Goal: Task Accomplishment & Management: Use online tool/utility

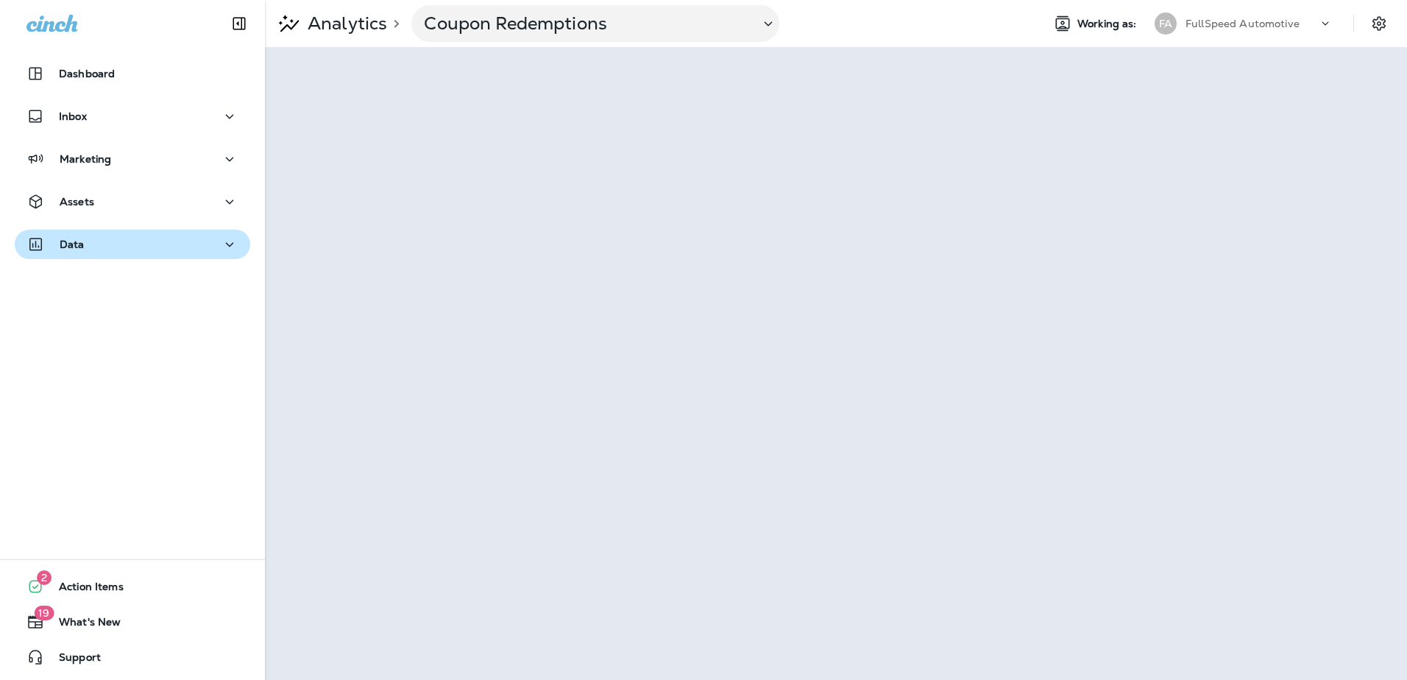
drag, startPoint x: 71, startPoint y: 265, endPoint x: 72, endPoint y: 252, distance: 12.6
click at [71, 262] on div "Data" at bounding box center [132, 248] width 265 height 37
click at [72, 252] on div "Data" at bounding box center [55, 245] width 58 height 18
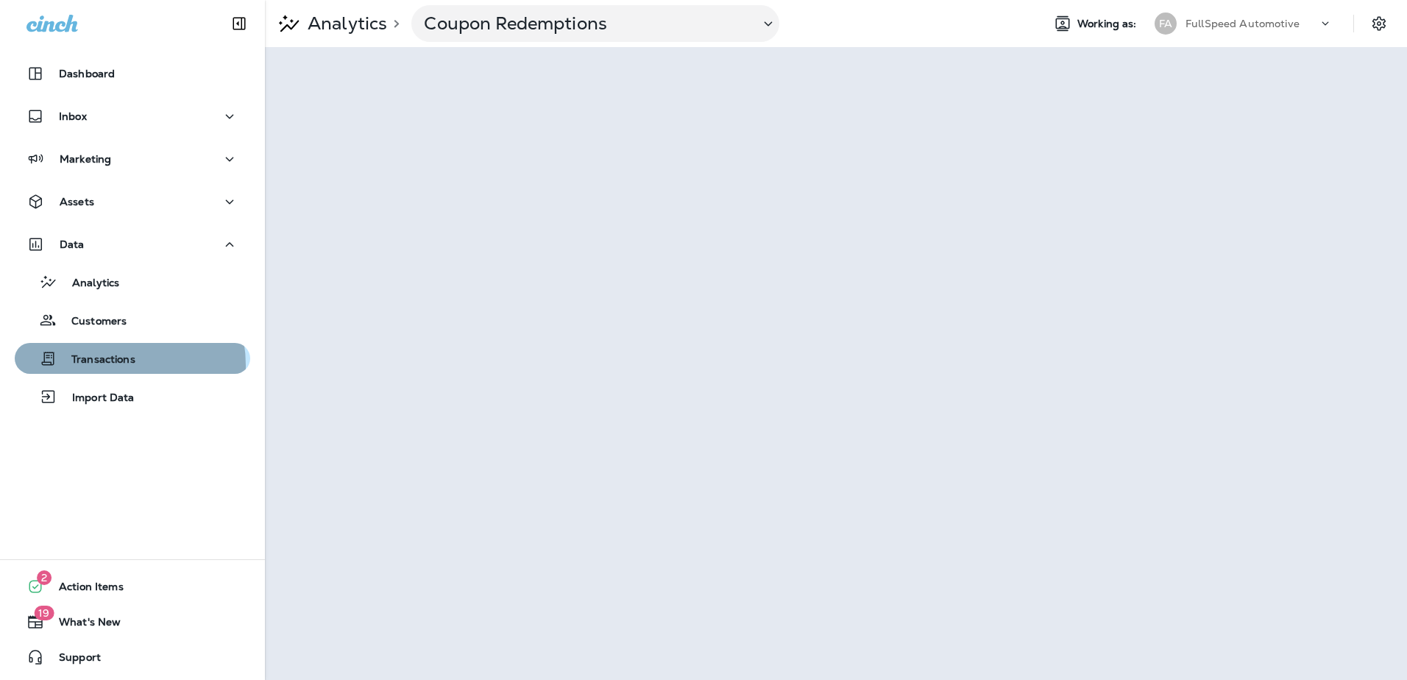
click at [103, 366] on p "Transactions" at bounding box center [96, 360] width 79 height 14
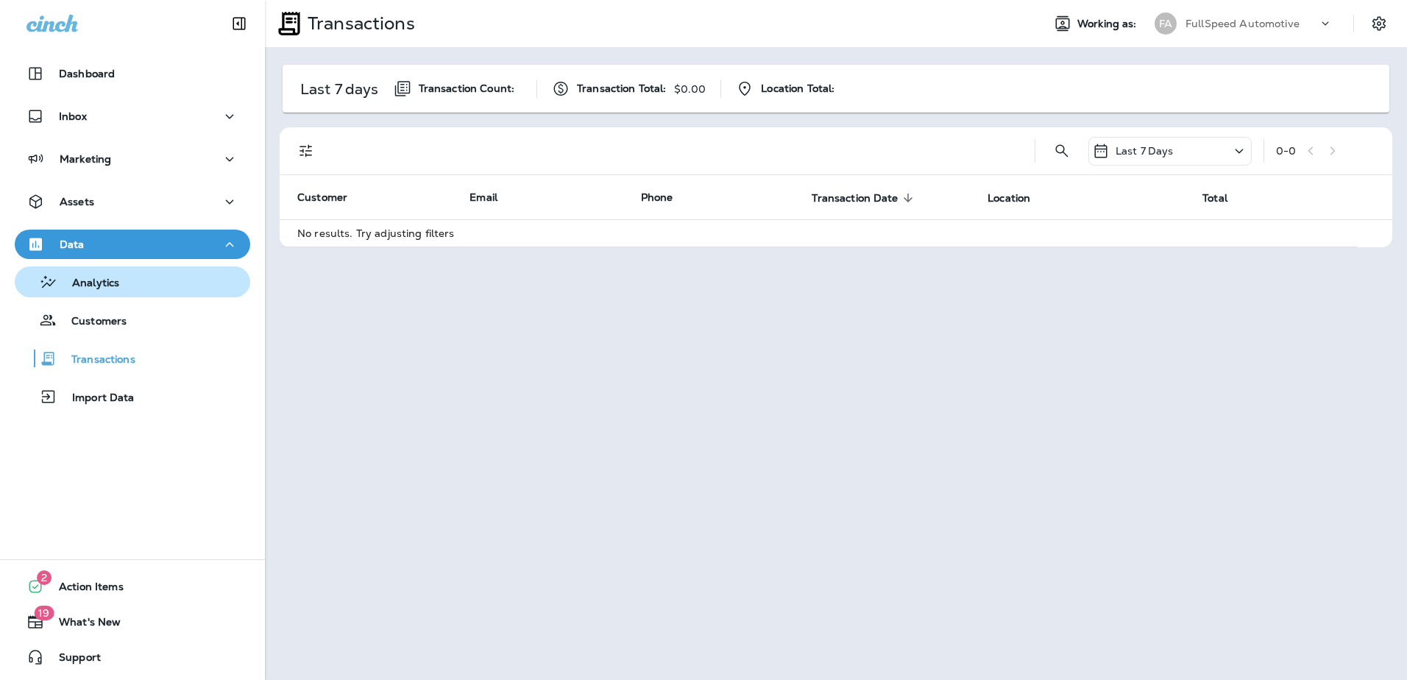
click at [94, 289] on p "Analytics" at bounding box center [88, 284] width 62 height 14
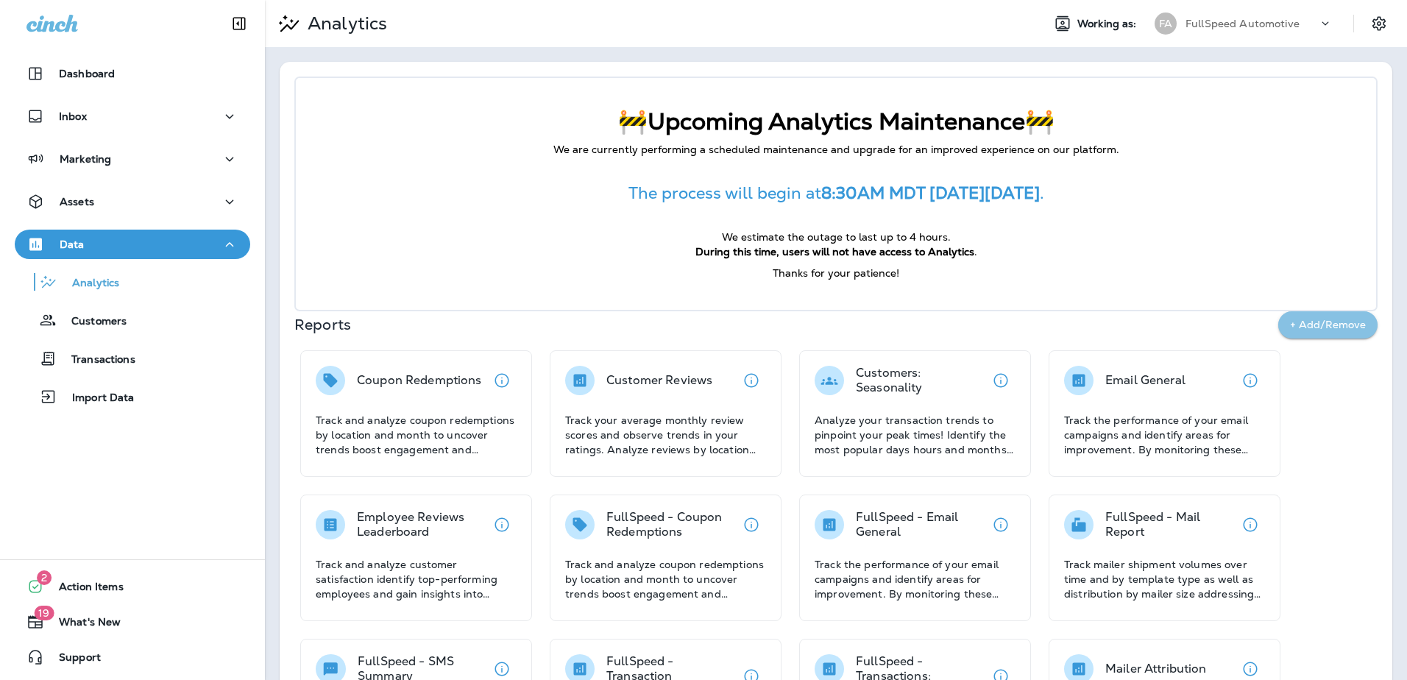
click at [1353, 335] on button "+ Add/Remove" at bounding box center [1327, 324] width 99 height 27
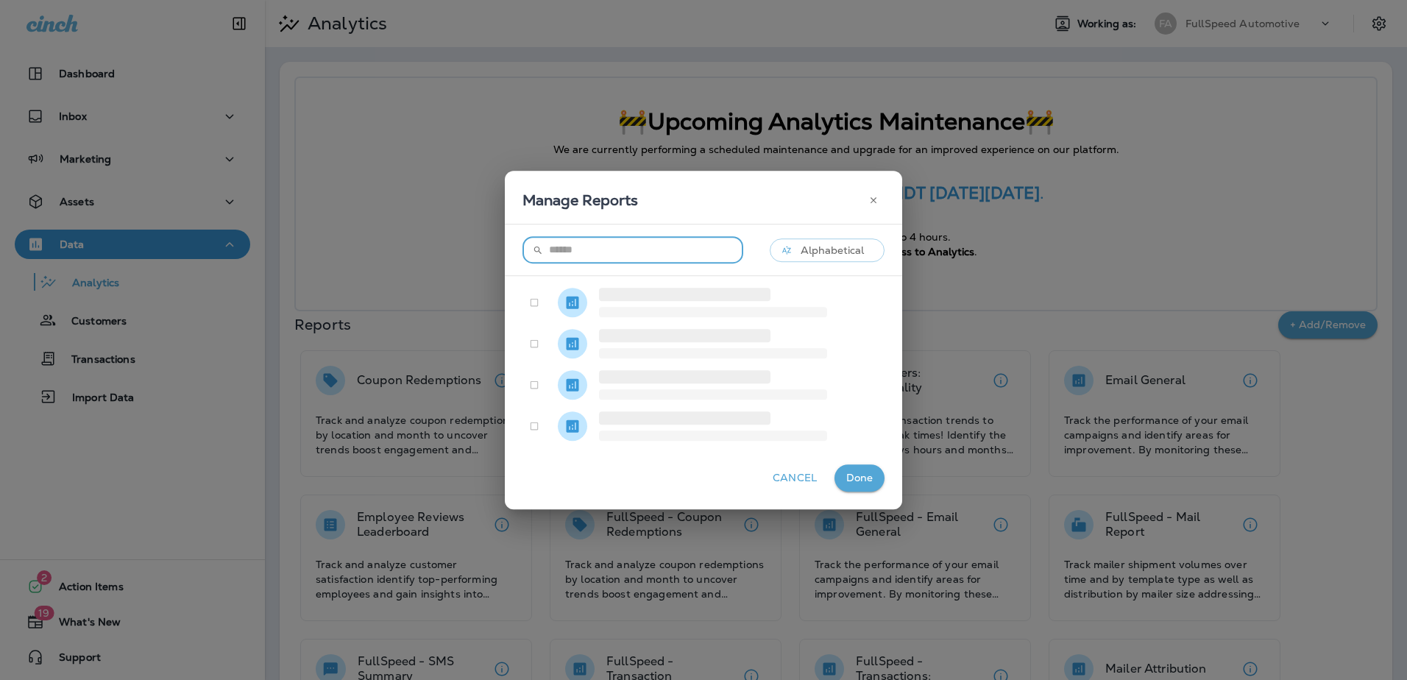
click at [669, 253] on input "text" at bounding box center [646, 249] width 194 height 27
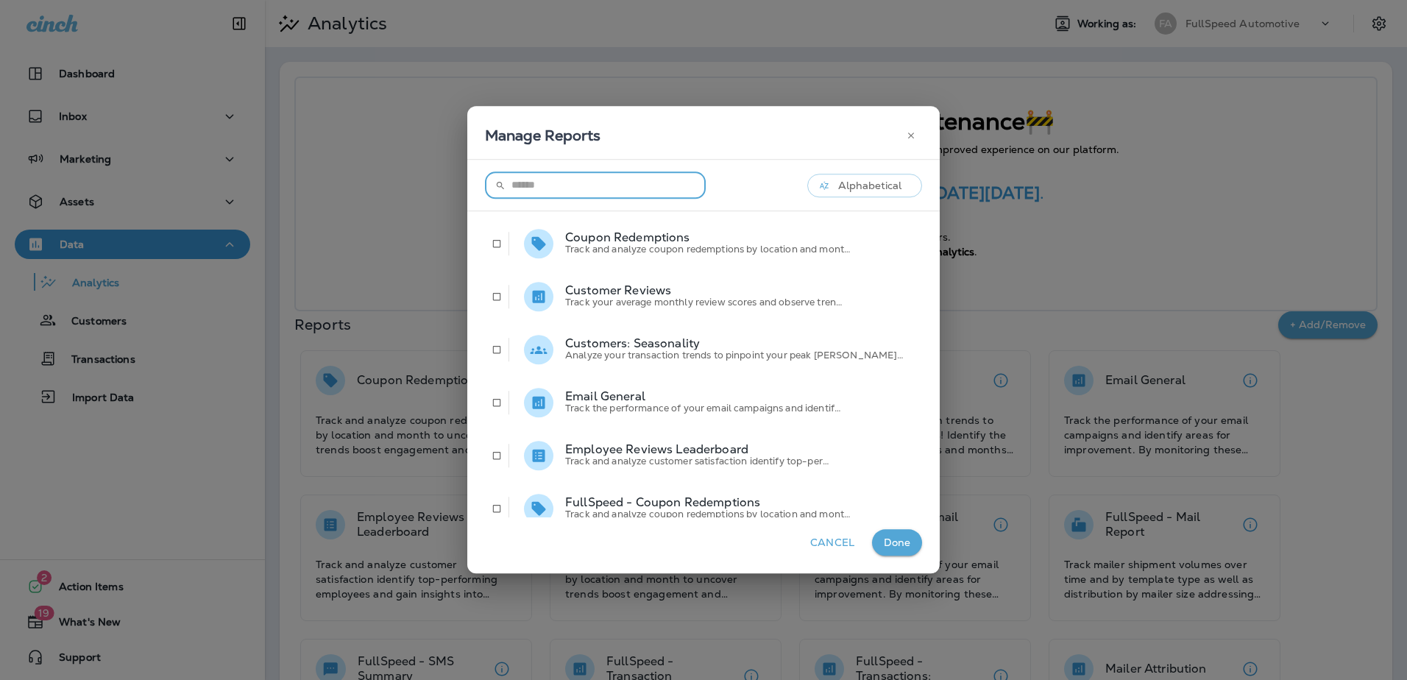
click at [671, 409] on p "Track the performance of your email campaigns and identif…" at bounding box center [743, 409] width 357 height 12
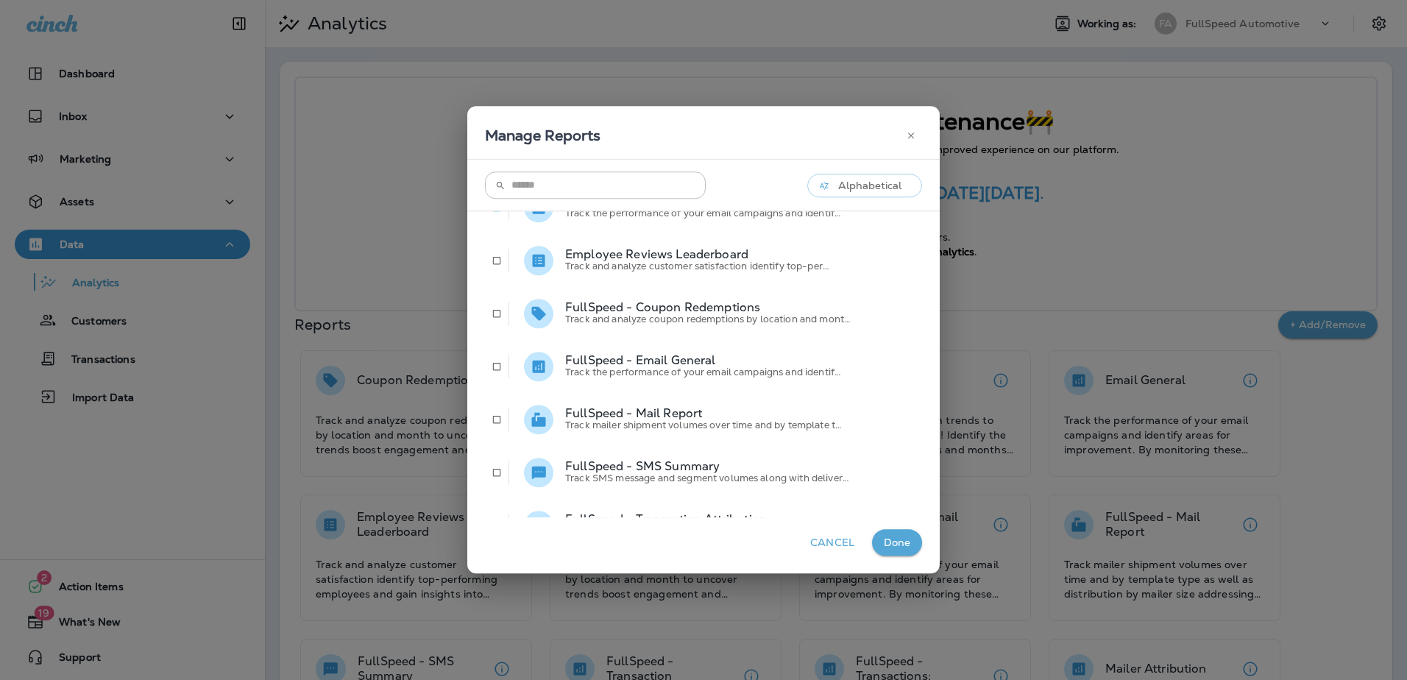
scroll to position [221, 0]
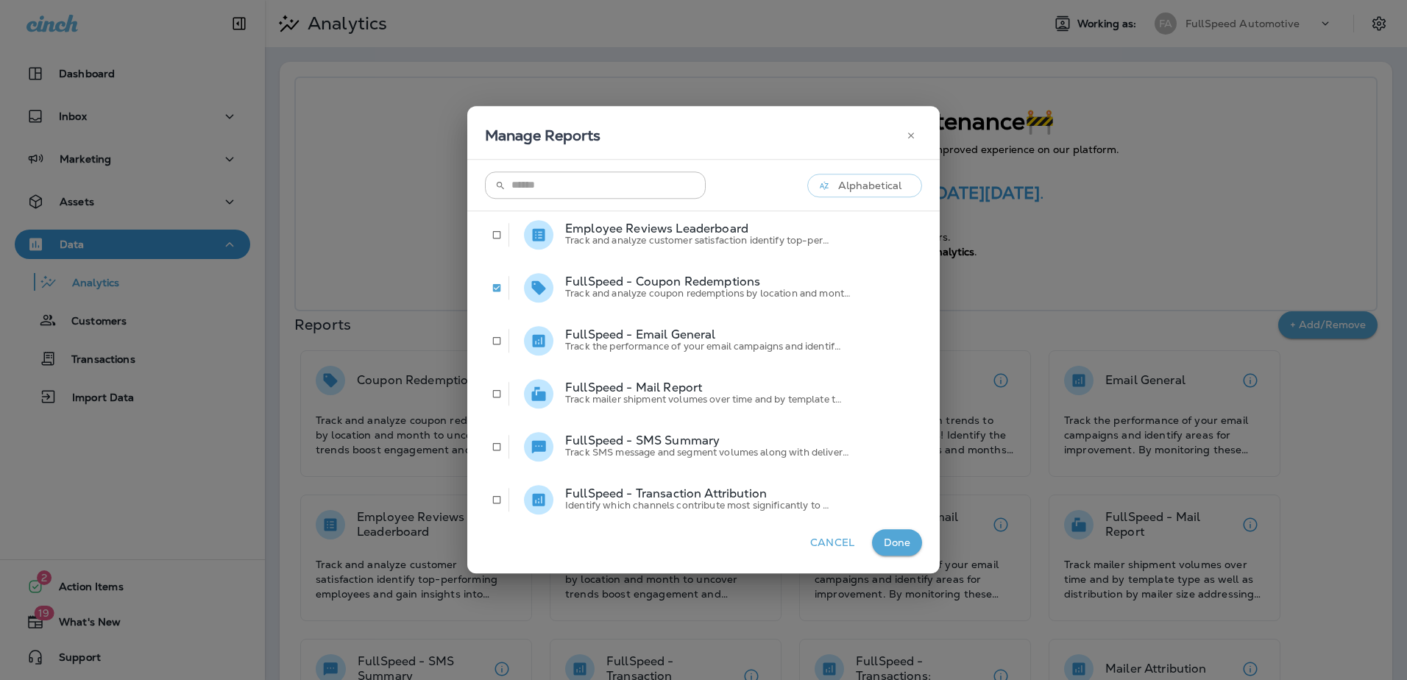
click at [518, 360] on button "button" at bounding box center [497, 340] width 42 height 41
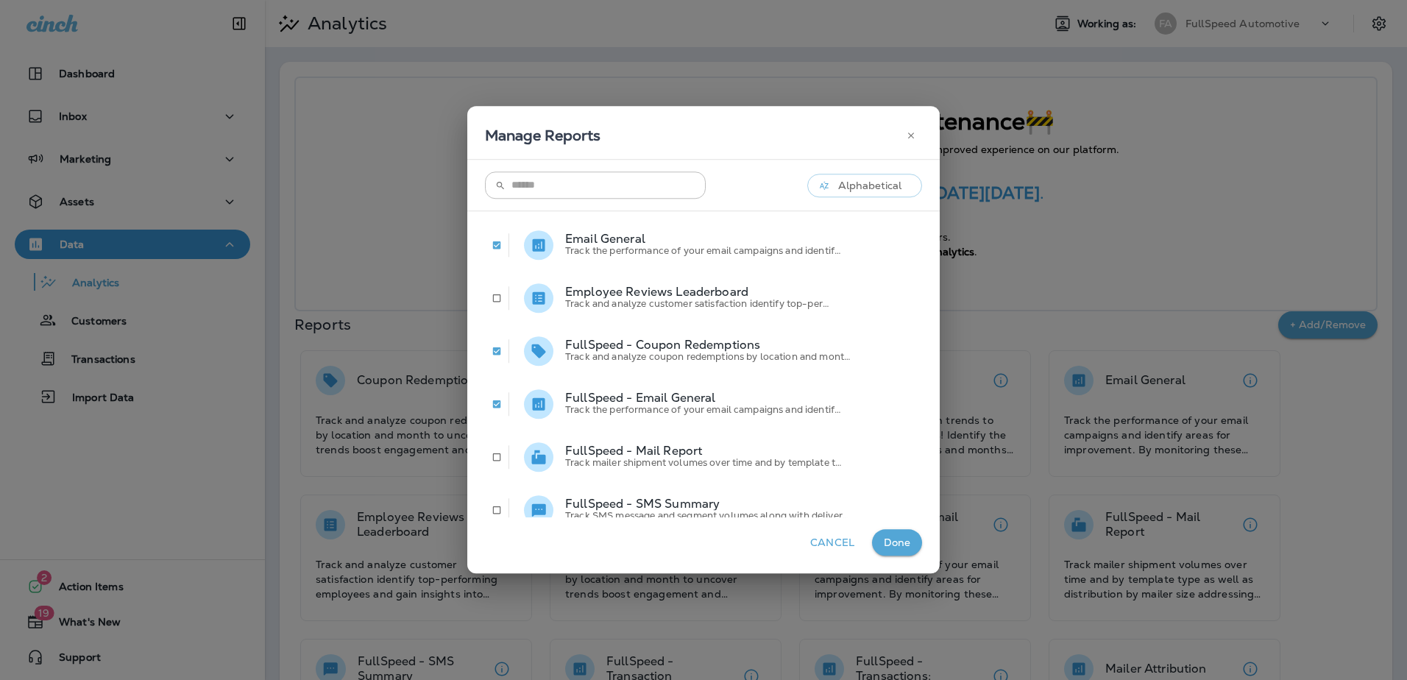
scroll to position [0, 0]
click at [906, 137] on icon "button" at bounding box center [911, 135] width 10 height 10
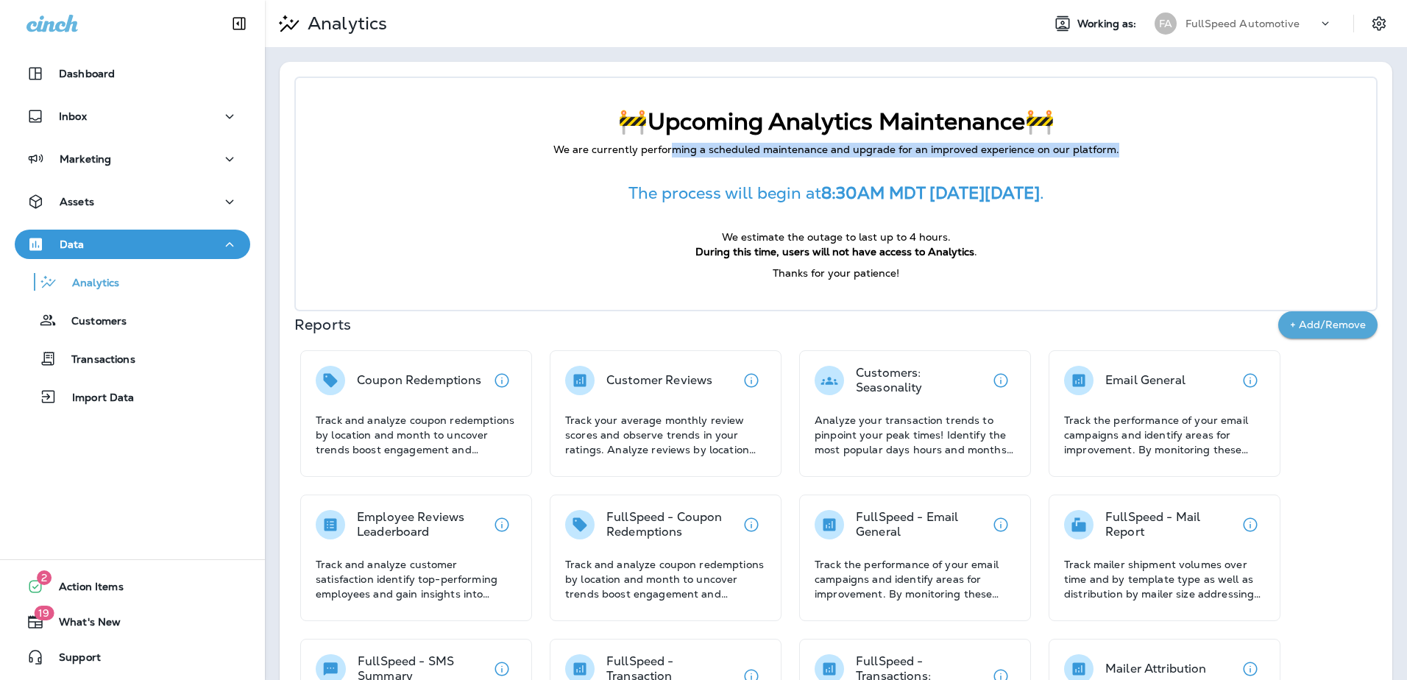
drag, startPoint x: 668, startPoint y: 150, endPoint x: 841, endPoint y: 160, distance: 173.3
click at [841, 160] on div "🚧Upcoming Analytics Maintenance🚧 We are currently performing a scheduled mainte…" at bounding box center [835, 194] width 1083 height 235
click at [1198, 25] on p "FullSpeed Automotive" at bounding box center [1243, 24] width 114 height 12
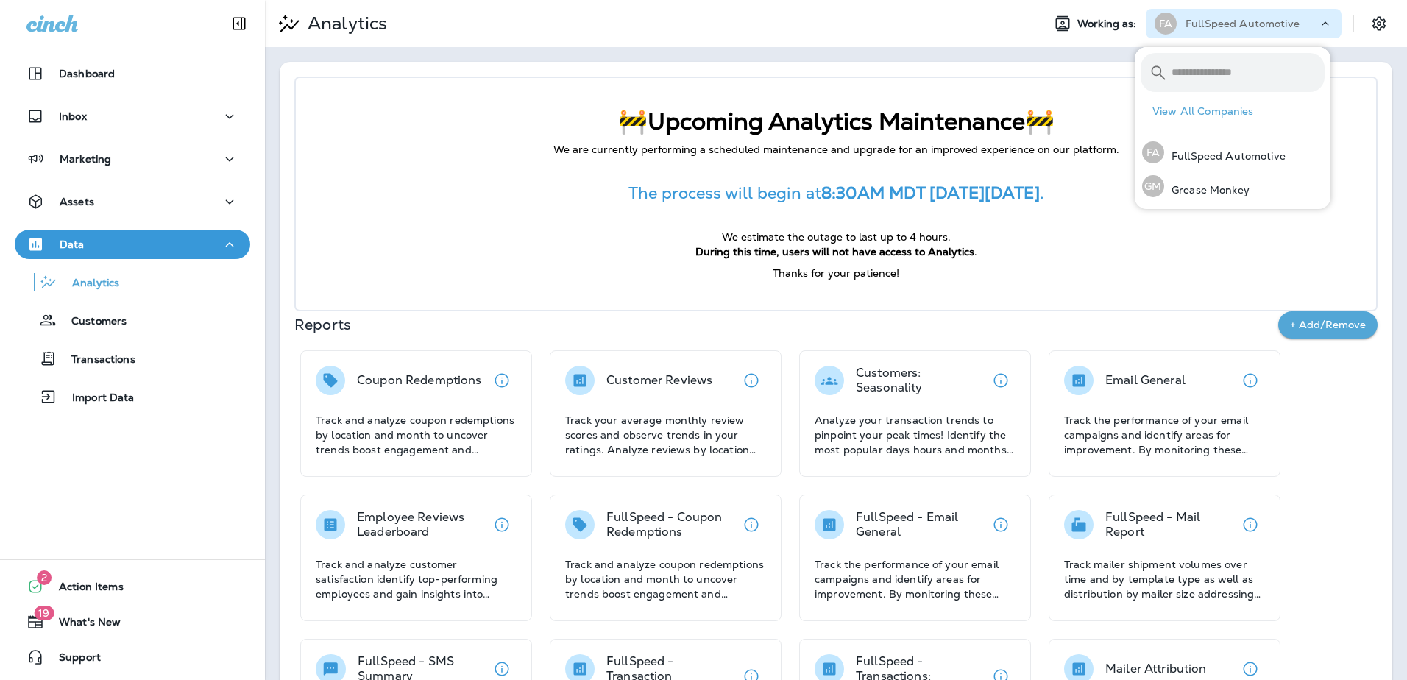
drag, startPoint x: 1198, startPoint y: 25, endPoint x: 1190, endPoint y: 26, distance: 8.1
click at [1197, 25] on p "FullSpeed Automotive" at bounding box center [1243, 24] width 114 height 12
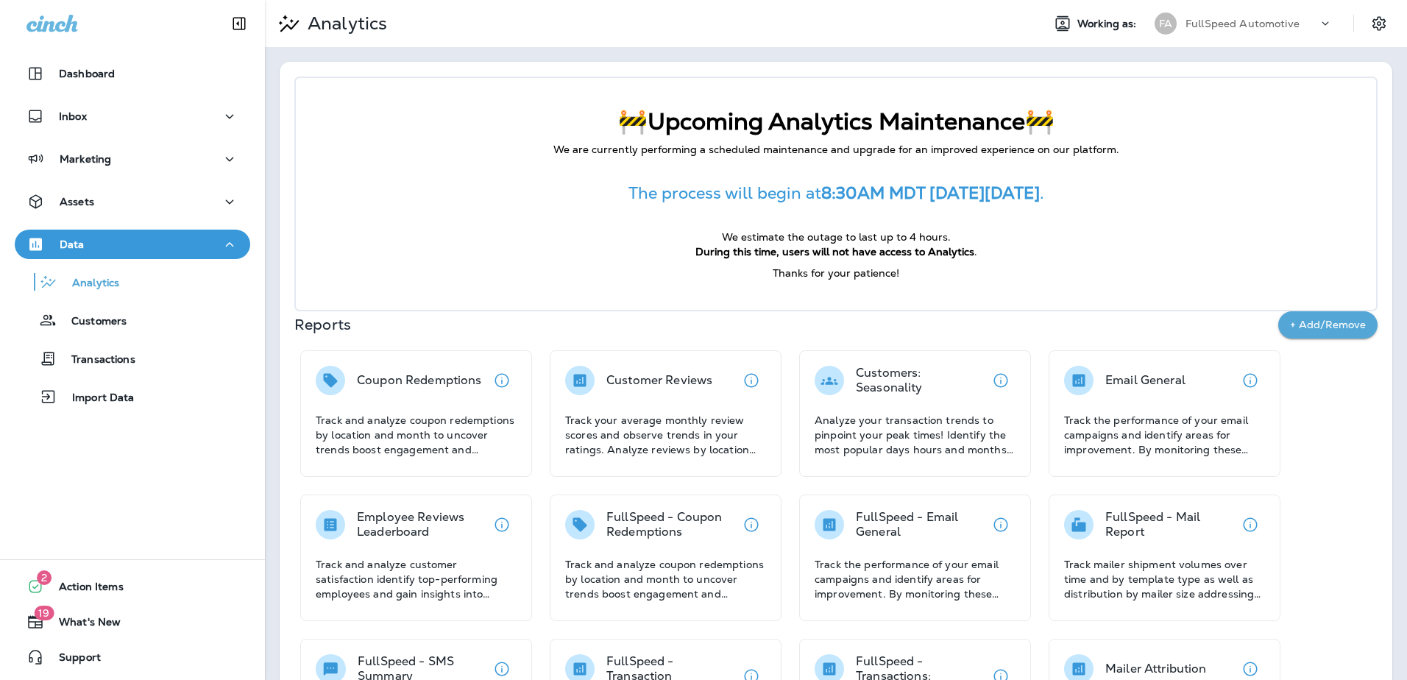
click at [142, 236] on div "Data" at bounding box center [132, 245] width 212 height 18
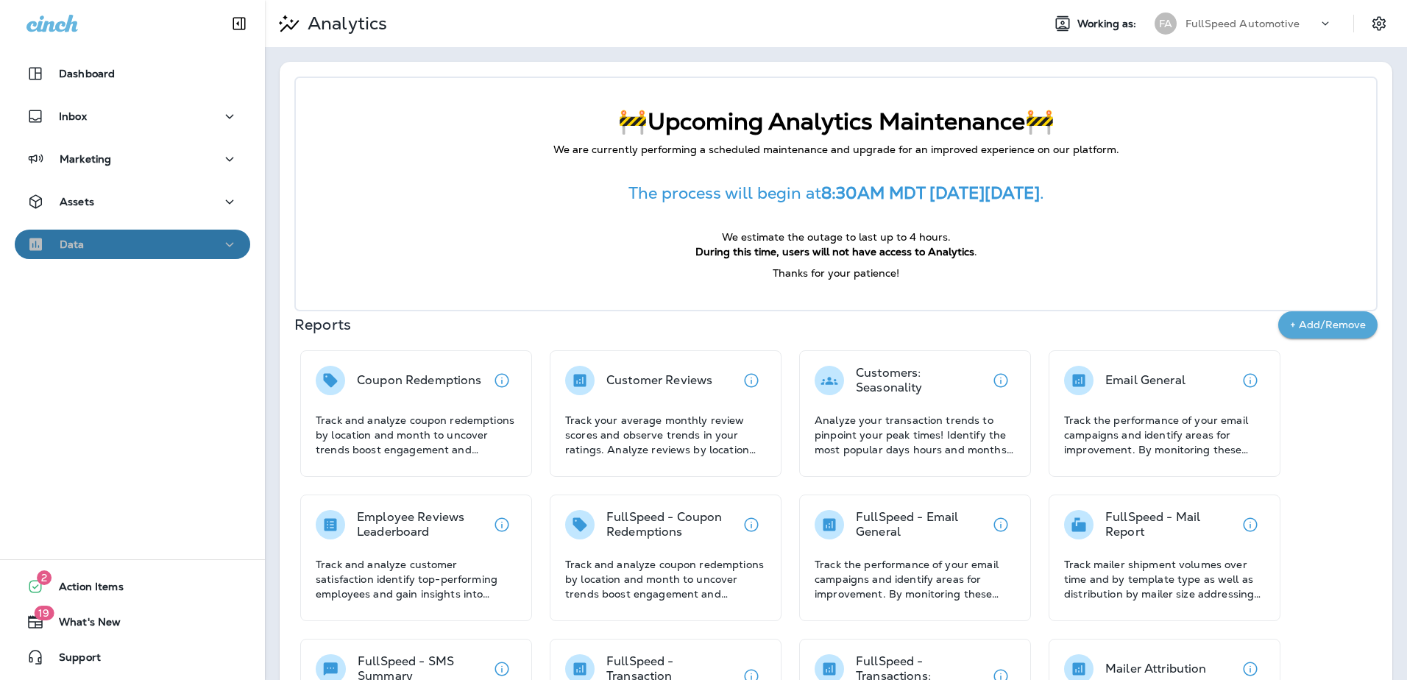
drag, startPoint x: 143, startPoint y: 246, endPoint x: 143, endPoint y: 222, distance: 24.3
click at [143, 237] on div "Data" at bounding box center [132, 245] width 212 height 18
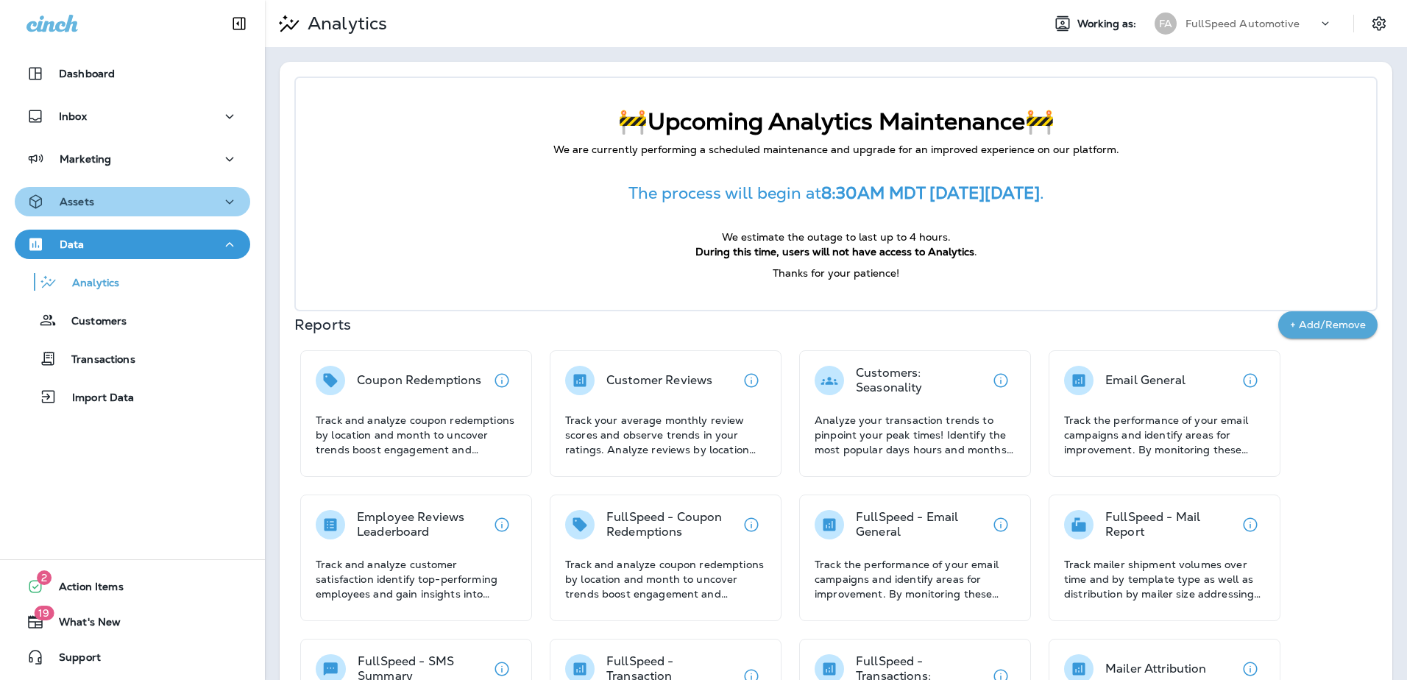
click at [140, 203] on div "Assets" at bounding box center [132, 202] width 212 height 18
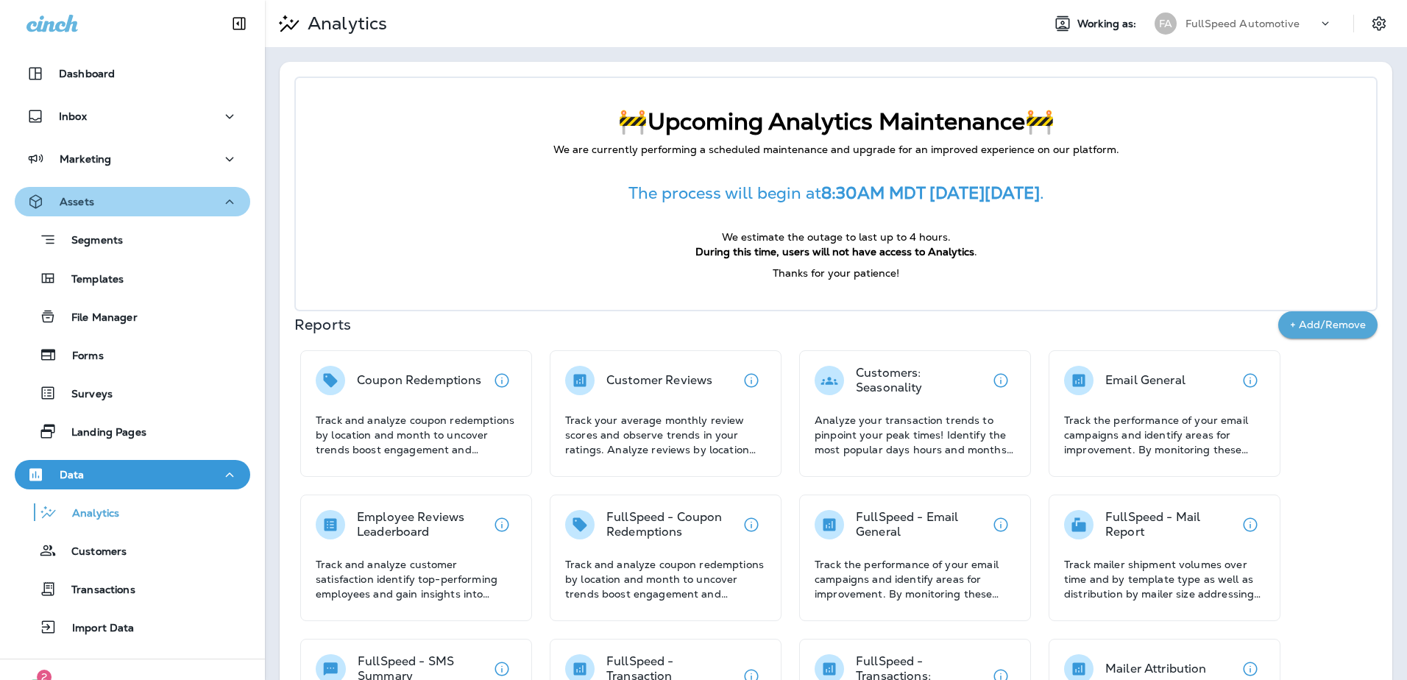
click at [140, 203] on div "Assets" at bounding box center [132, 202] width 212 height 18
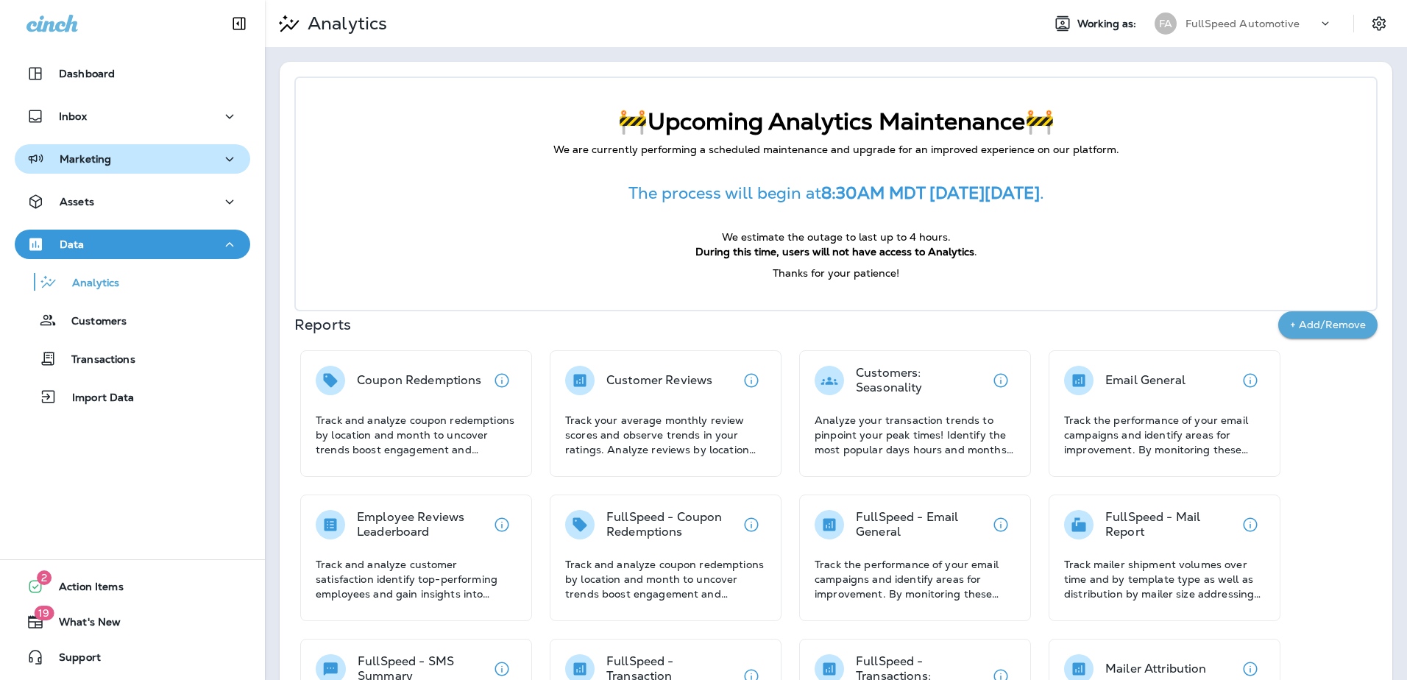
click at [127, 158] on div "Marketing" at bounding box center [132, 159] width 212 height 18
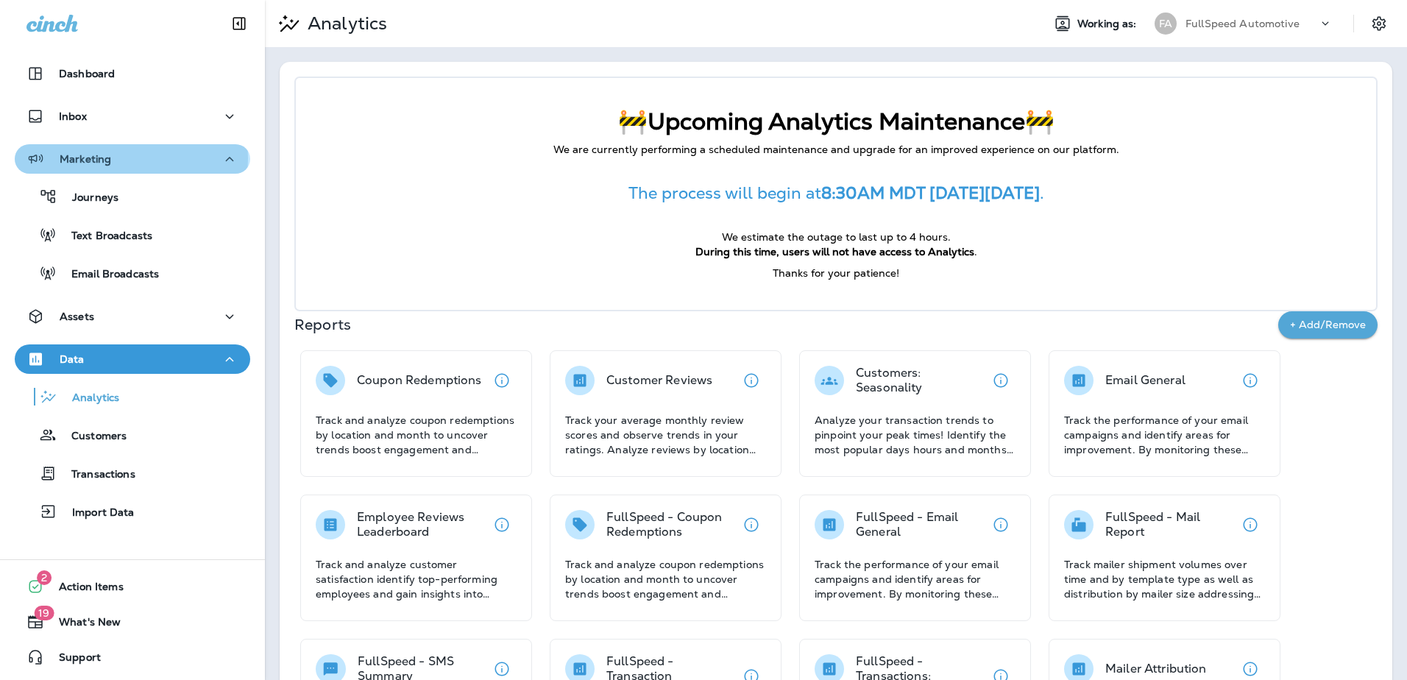
drag, startPoint x: 130, startPoint y: 158, endPoint x: 121, endPoint y: 117, distance: 42.3
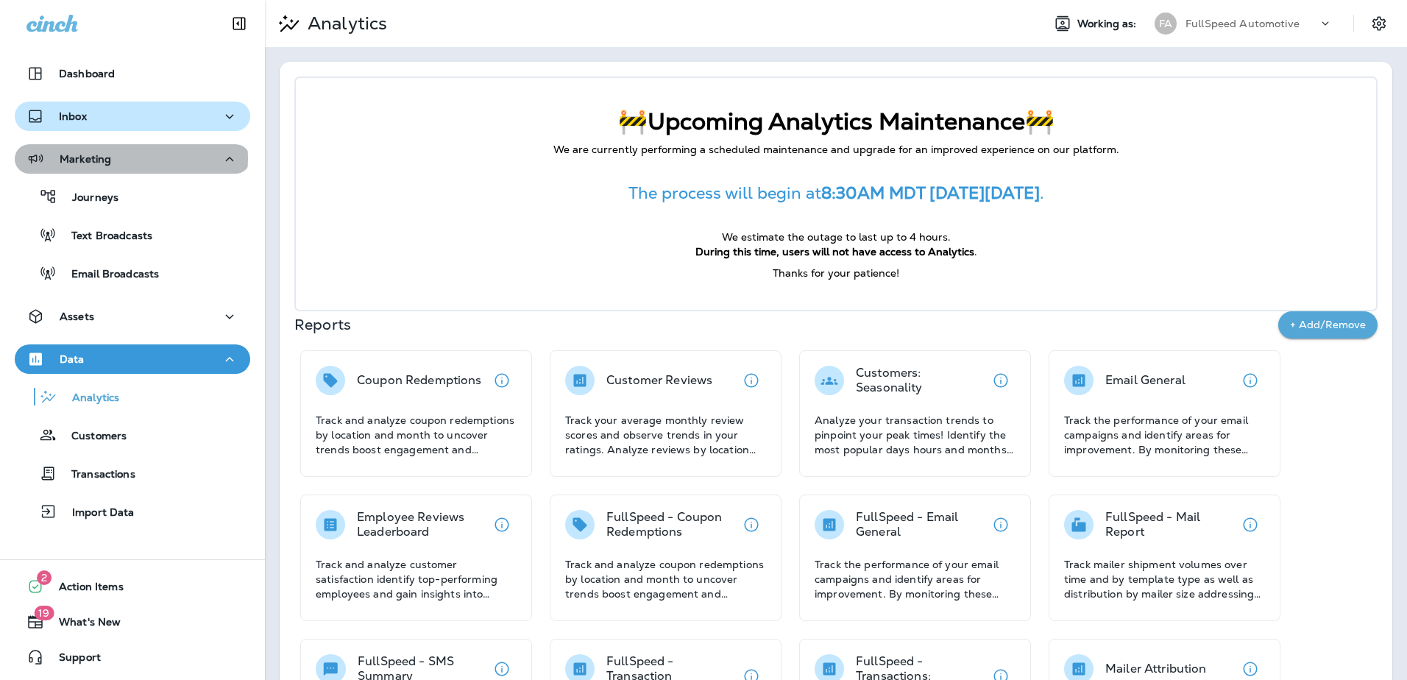
click at [130, 158] on div "Marketing" at bounding box center [132, 159] width 212 height 18
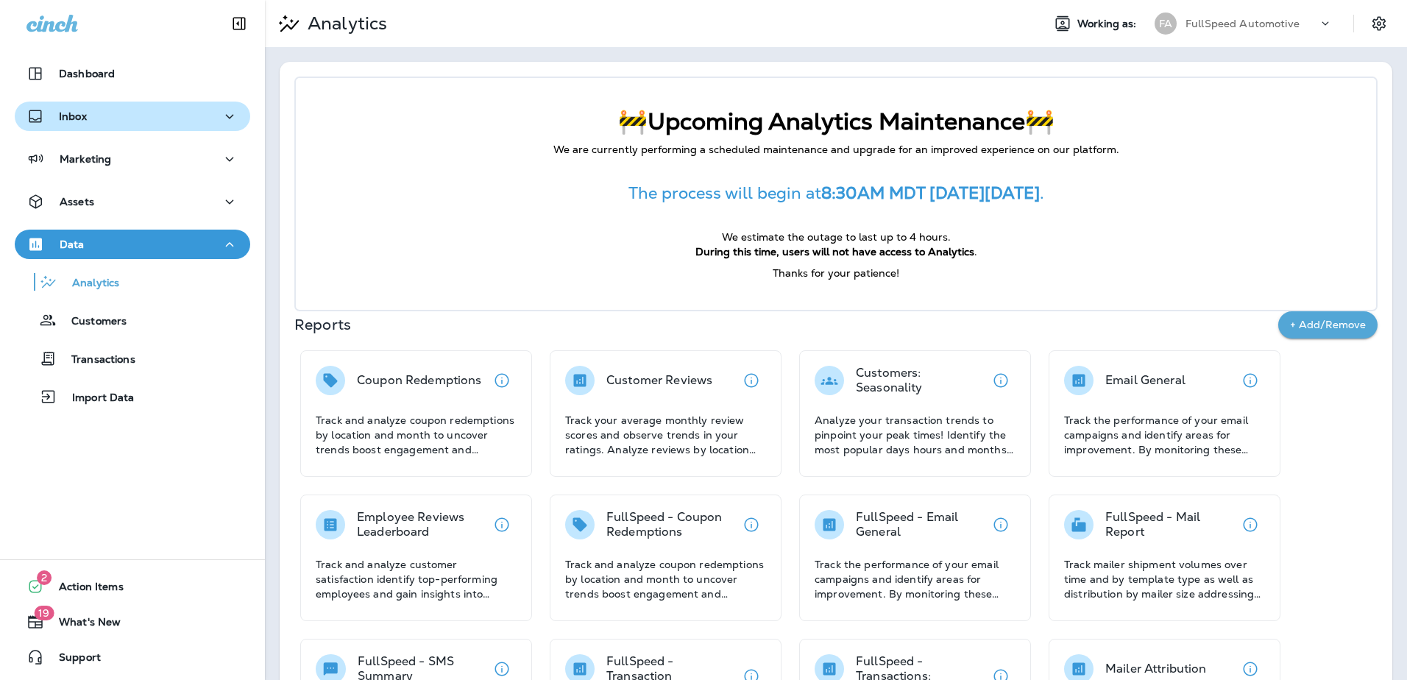
click at [121, 116] on div "Inbox" at bounding box center [132, 116] width 212 height 18
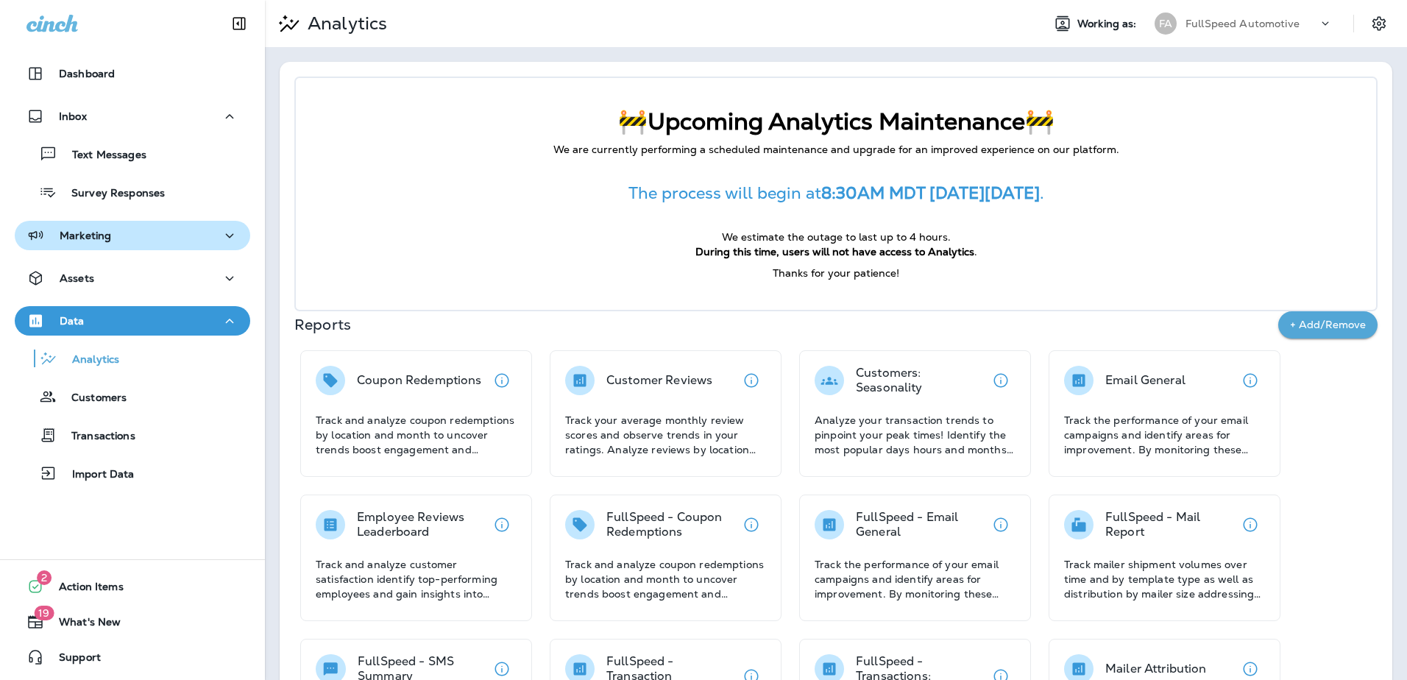
drag, startPoint x: 121, startPoint y: 116, endPoint x: 129, endPoint y: 155, distance: 39.8
click at [121, 118] on div "Inbox" at bounding box center [132, 116] width 212 height 18
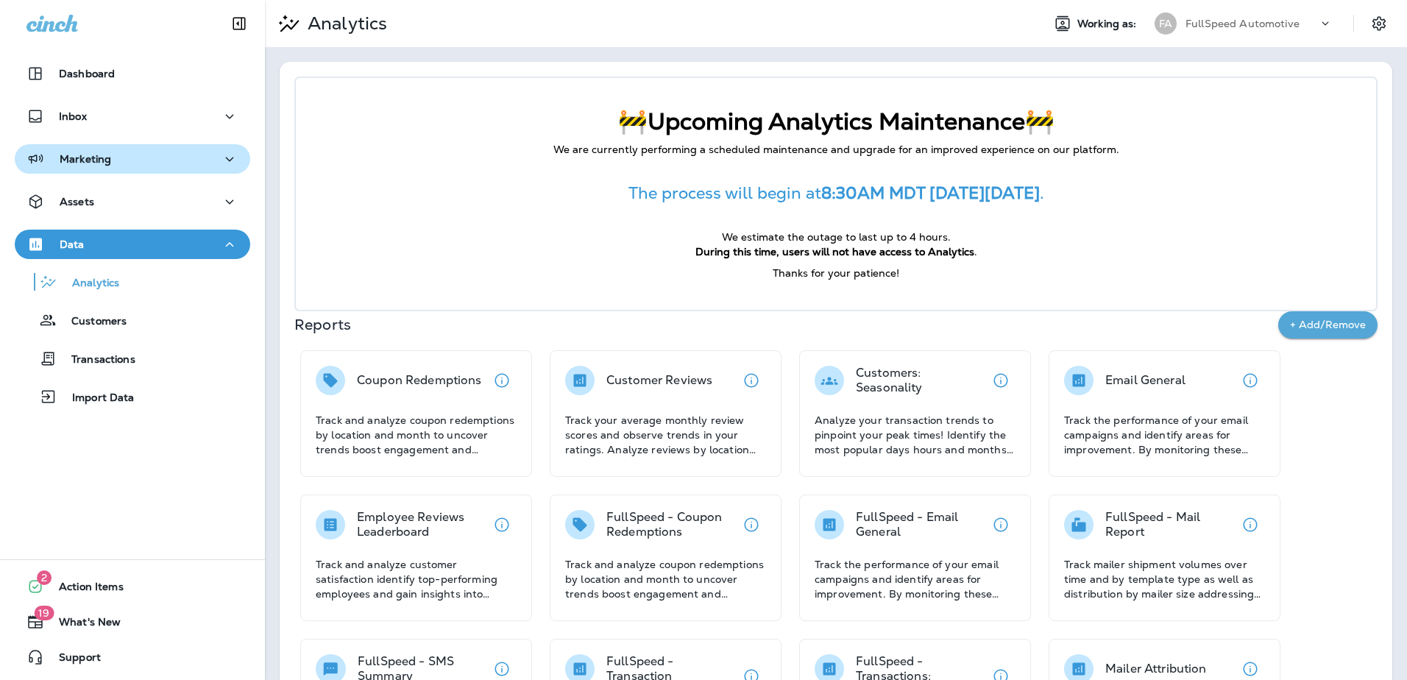
click at [135, 173] on button "Marketing" at bounding box center [133, 158] width 236 height 29
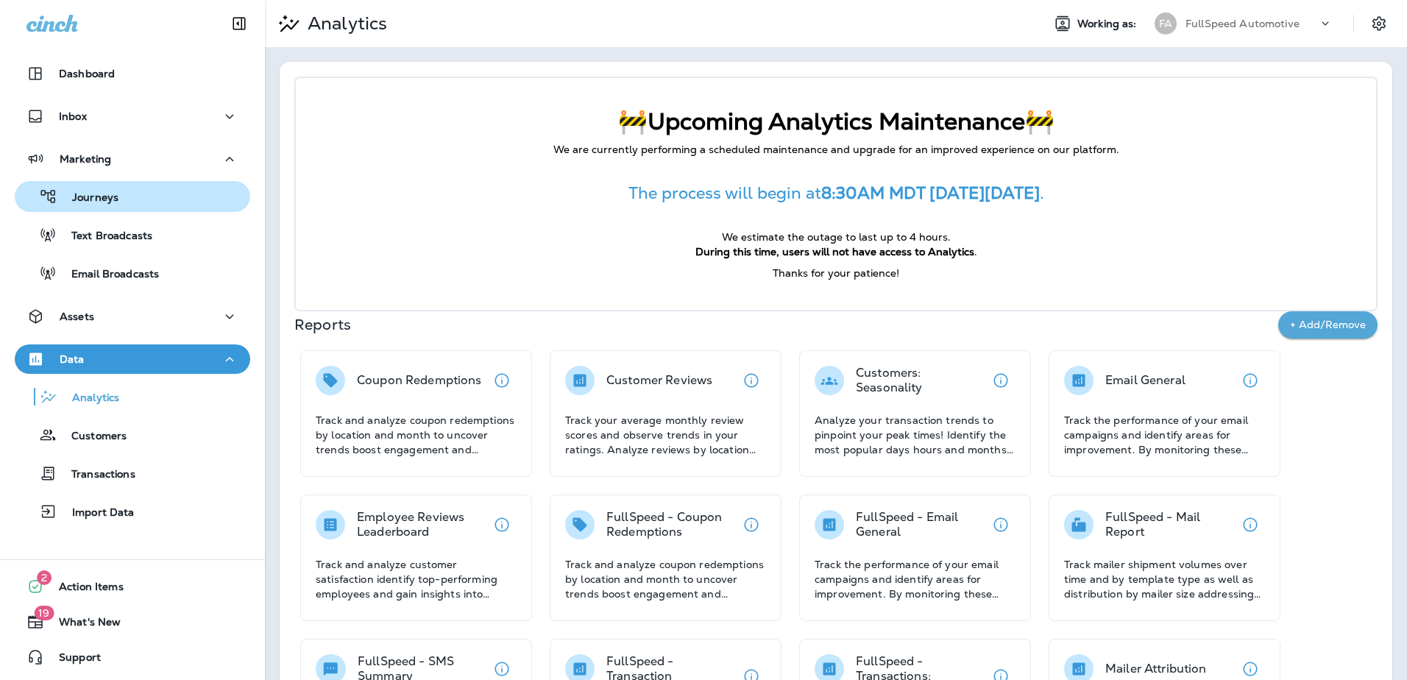
click at [132, 189] on div "Journeys" at bounding box center [133, 196] width 224 height 22
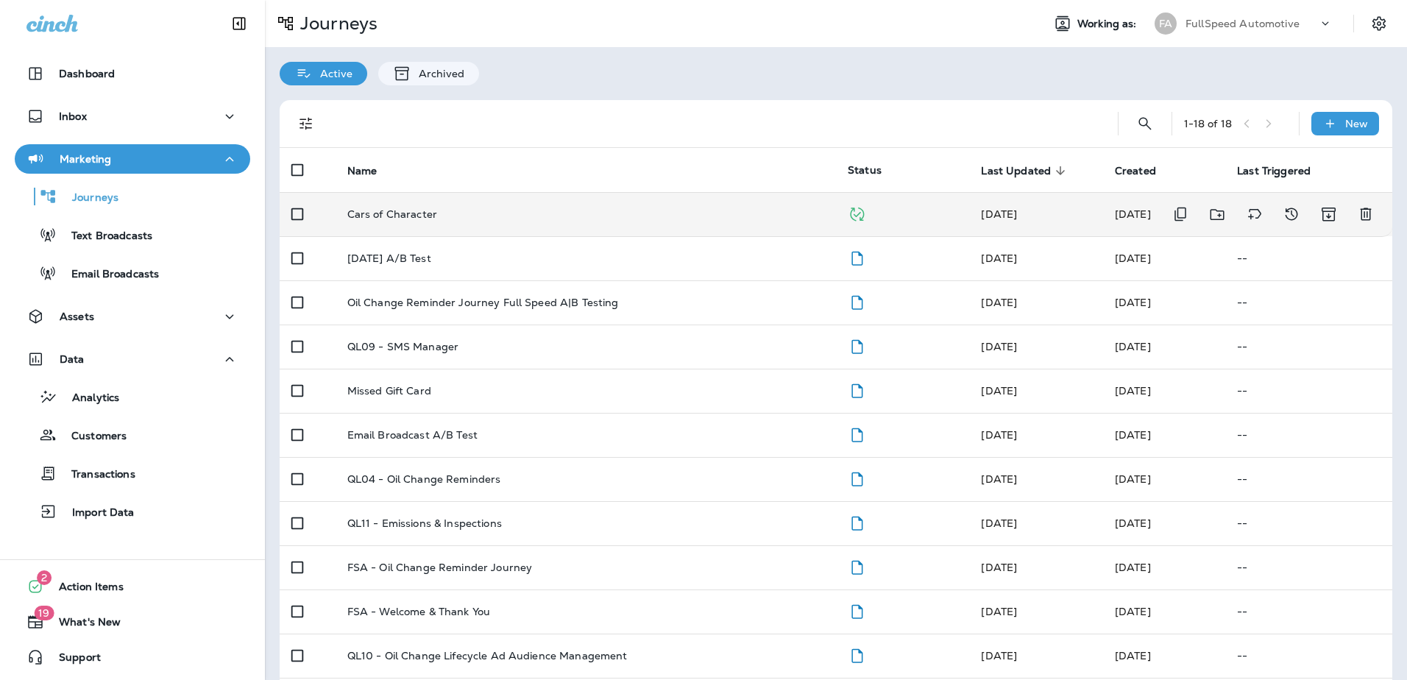
click at [425, 207] on td "Cars of Character" at bounding box center [586, 214] width 500 height 44
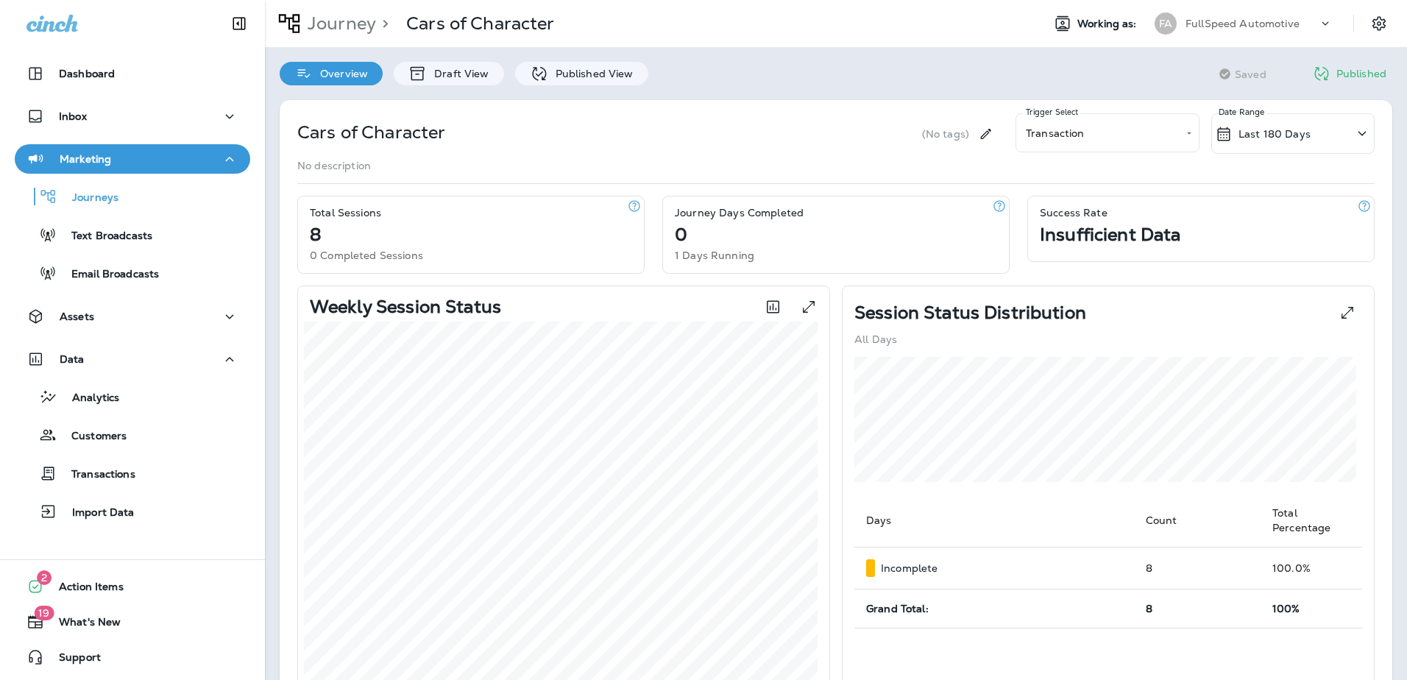
click at [146, 163] on div "Marketing" at bounding box center [132, 159] width 212 height 18
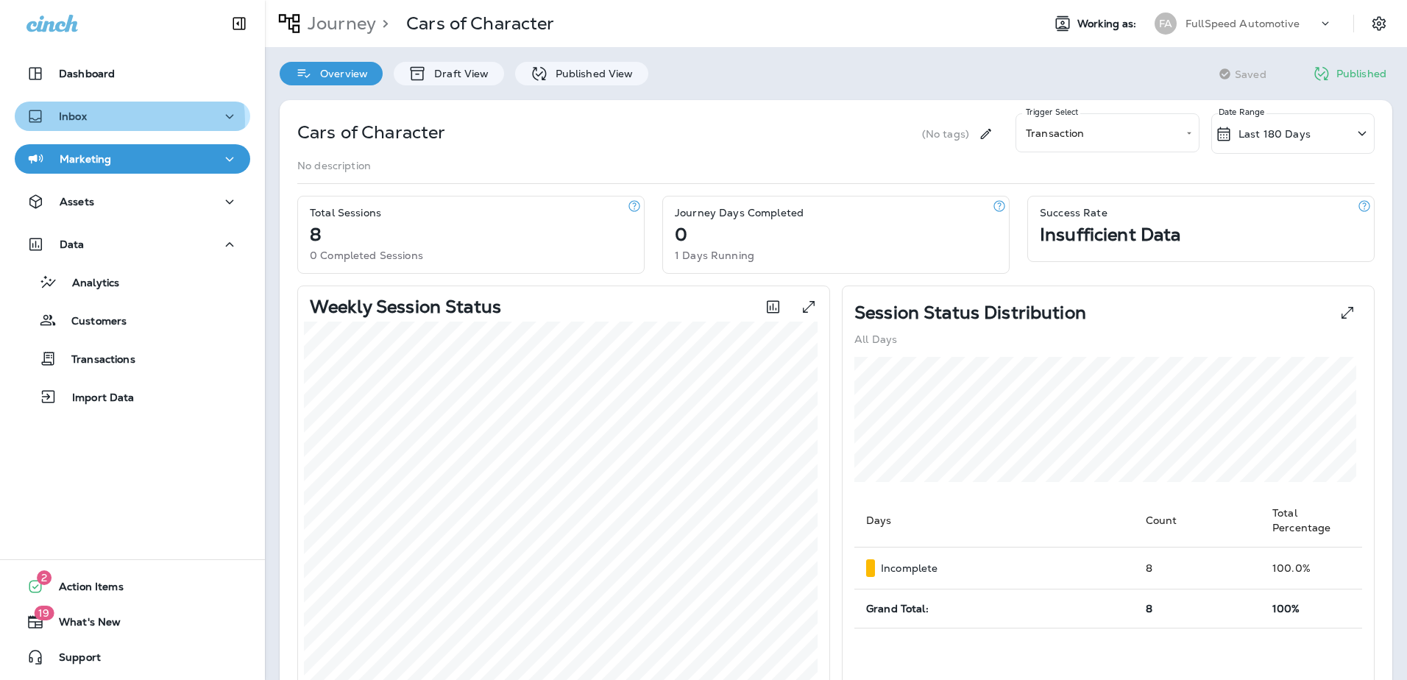
click at [128, 121] on div "Inbox" at bounding box center [132, 116] width 212 height 18
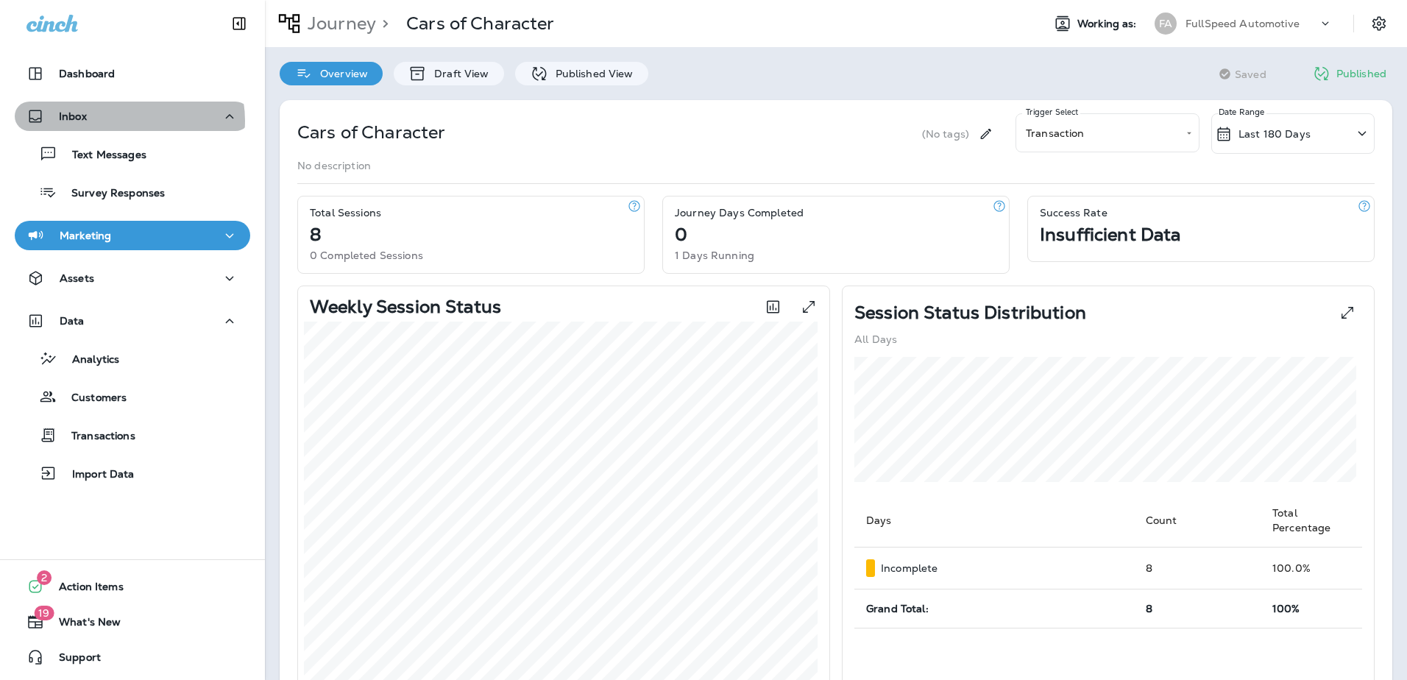
drag, startPoint x: 128, startPoint y: 121, endPoint x: 121, endPoint y: 98, distance: 23.8
click at [127, 118] on div "Inbox" at bounding box center [132, 116] width 212 height 18
